Goal: Task Accomplishment & Management: Complete application form

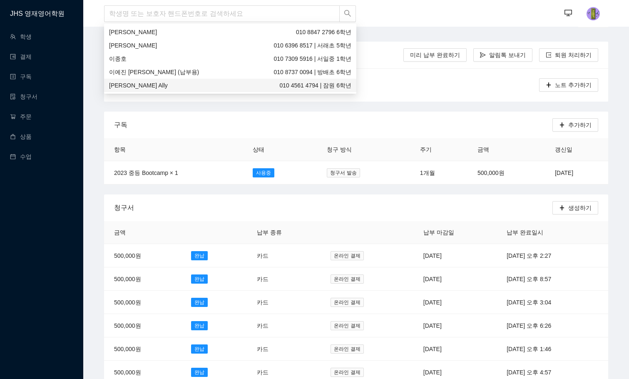
click at [420, 93] on div "노트 추가하기" at bounding box center [356, 84] width 504 height 33
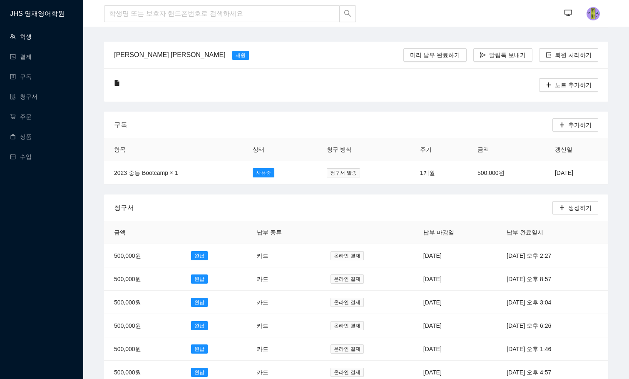
click at [27, 37] on link "학생" at bounding box center [21, 36] width 22 height 7
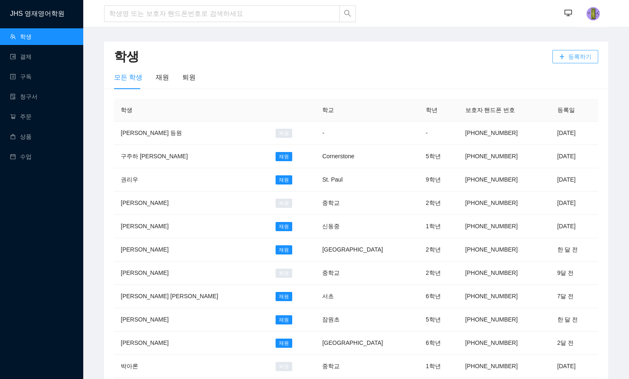
click at [565, 57] on icon "plus" at bounding box center [562, 56] width 5 height 0
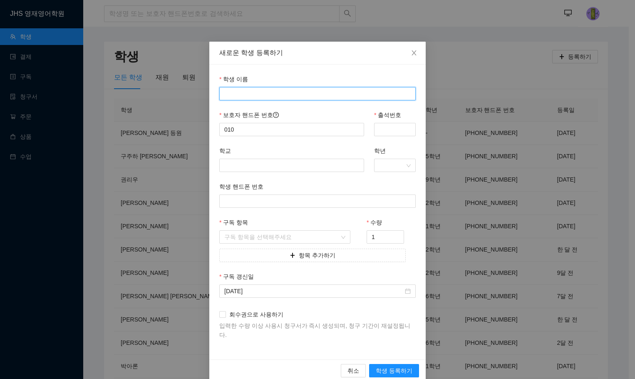
click at [272, 96] on input "학생 이름" at bounding box center [317, 93] width 197 height 13
type input "w"
type input "[PERSON_NAME]"
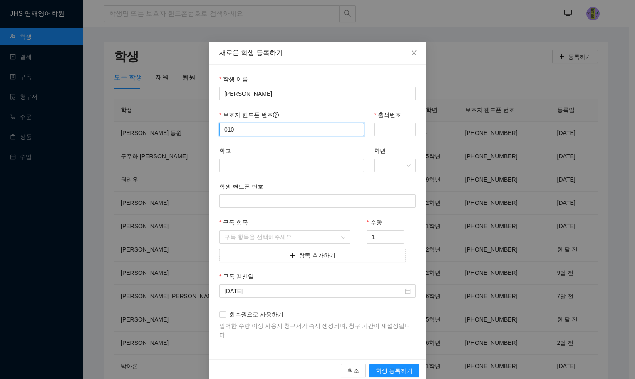
click at [266, 126] on input "010" at bounding box center [291, 129] width 145 height 13
type input "01091190817"
click at [406, 128] on input "출석번호" at bounding box center [395, 129] width 42 height 13
type input "0817"
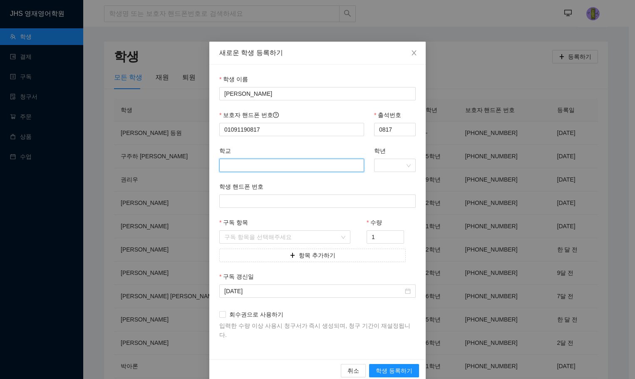
click at [331, 163] on input "학교" at bounding box center [291, 165] width 145 height 13
type input "d"
type input "이수초"
click at [379, 160] on input "학년" at bounding box center [392, 165] width 26 height 12
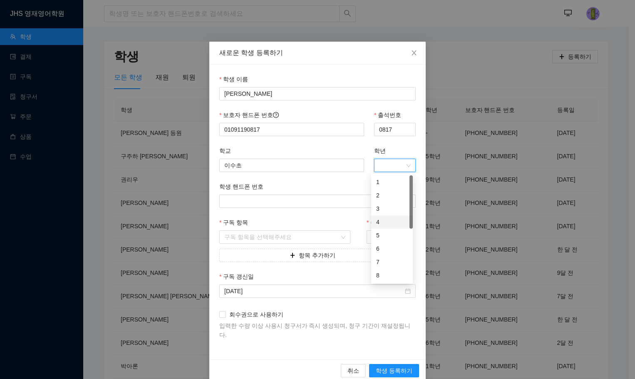
click at [380, 223] on div "4" at bounding box center [392, 221] width 32 height 9
click at [266, 236] on input "구독 항목" at bounding box center [281, 237] width 115 height 12
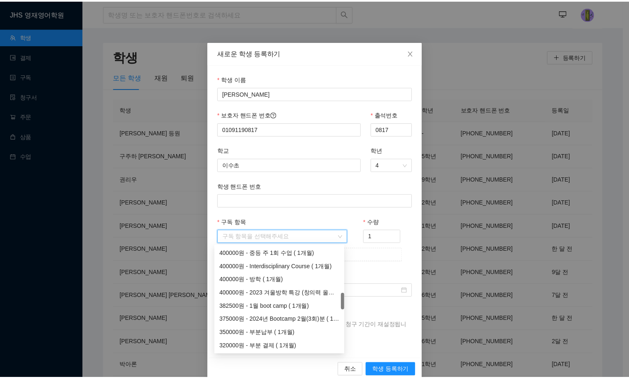
scroll to position [416, 0]
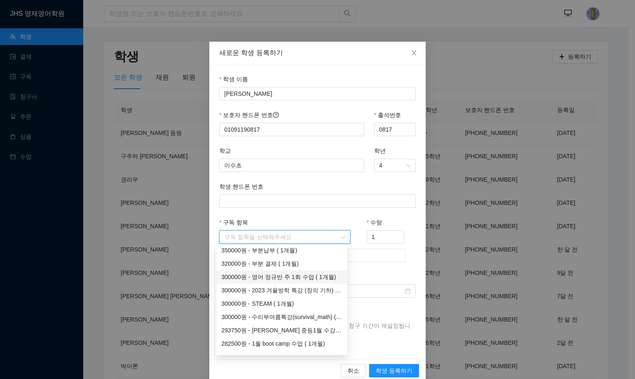
click at [270, 276] on div "300000원 - 영어 정규반 주 1회 수업 ( 1개월)" at bounding box center [281, 276] width 121 height 9
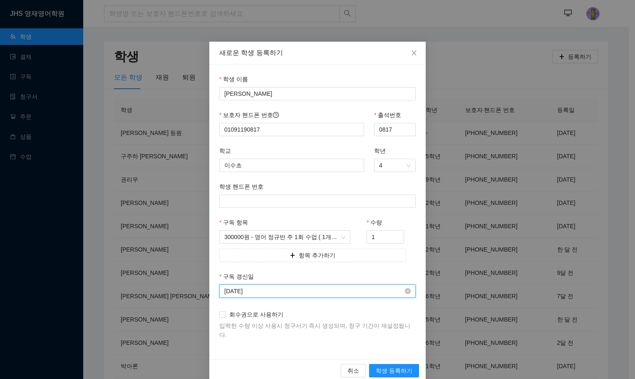
click at [274, 294] on input "[DATE]" at bounding box center [313, 290] width 179 height 9
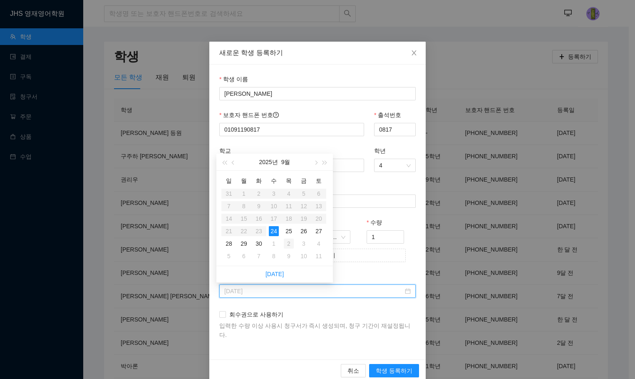
type input "[DATE]"
click at [291, 242] on div "2" at bounding box center [289, 244] width 10 height 10
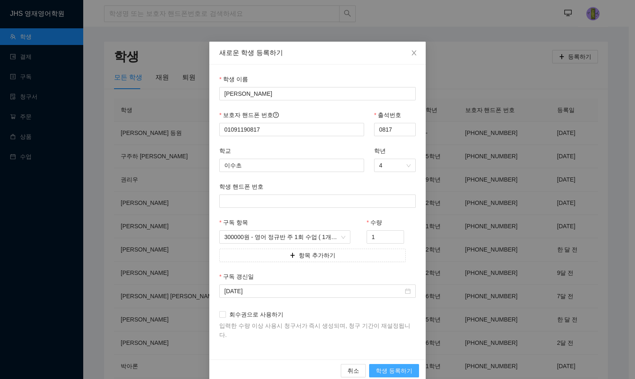
click at [389, 366] on span "학생 등록하기" at bounding box center [394, 370] width 37 height 9
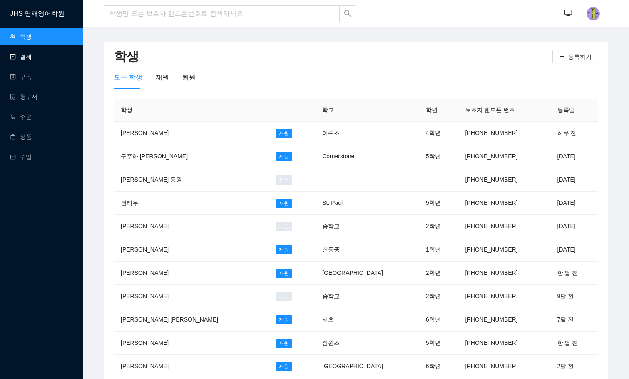
click at [29, 55] on link "결제" at bounding box center [21, 56] width 22 height 7
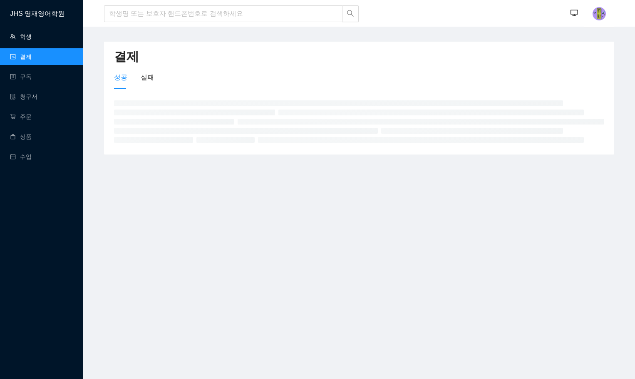
click at [32, 33] on link "학생" at bounding box center [21, 36] width 22 height 7
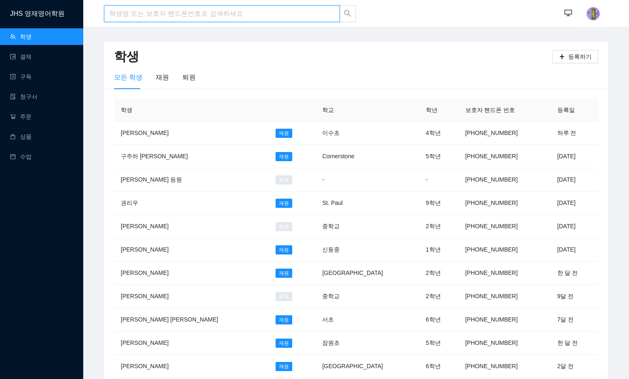
click at [122, 14] on input "search" at bounding box center [222, 13] width 236 height 17
type input "[PERSON_NAME]"
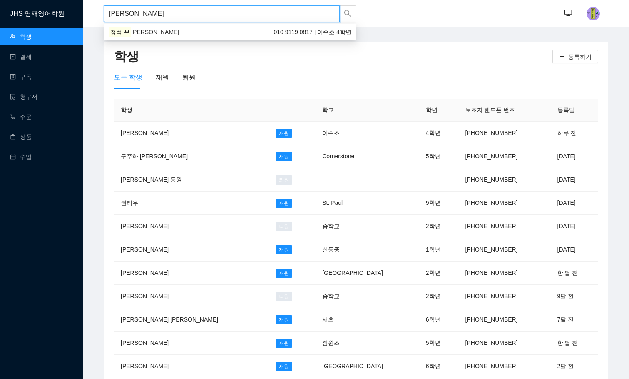
click at [212, 30] on div "[PERSON_NAME] [PERSON_NAME] 010 9119 0817 | 이수초 4학년" at bounding box center [230, 31] width 242 height 9
